Goal: Find specific page/section

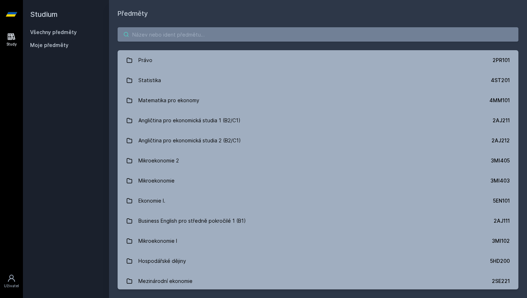
click at [181, 37] on input "search" at bounding box center [317, 34] width 400 height 14
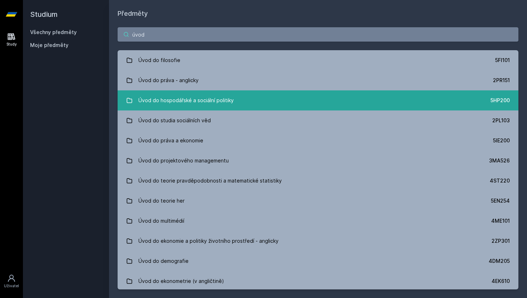
type input "úvod"
click at [178, 106] on div "Úvod do hospodářské a sociální politiky" at bounding box center [185, 100] width 95 height 14
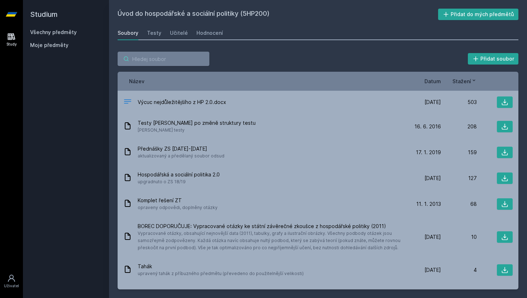
click at [178, 55] on input "search" at bounding box center [163, 59] width 92 height 14
click at [62, 35] on link "Všechny předměty" at bounding box center [53, 32] width 47 height 6
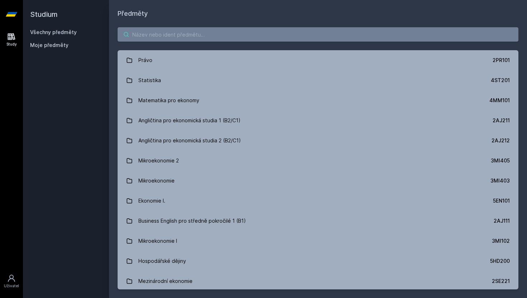
click at [221, 34] on input "search" at bounding box center [317, 34] width 400 height 14
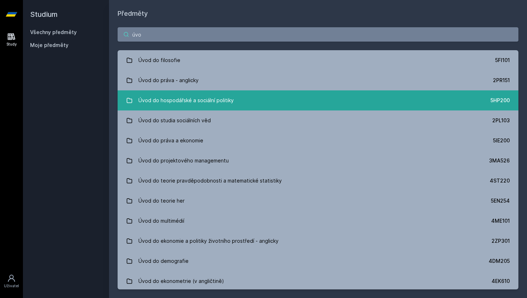
type input "úvo"
click at [242, 92] on link "Úvod do hospodářské a sociální politiky 5HP200" at bounding box center [317, 100] width 400 height 20
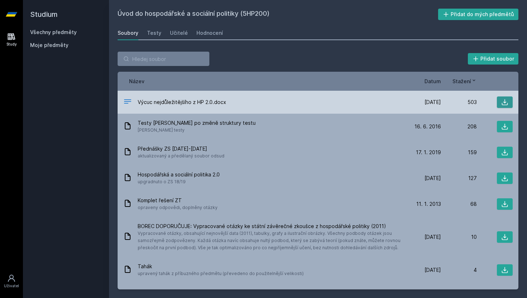
click at [509, 104] on button at bounding box center [504, 101] width 16 height 11
